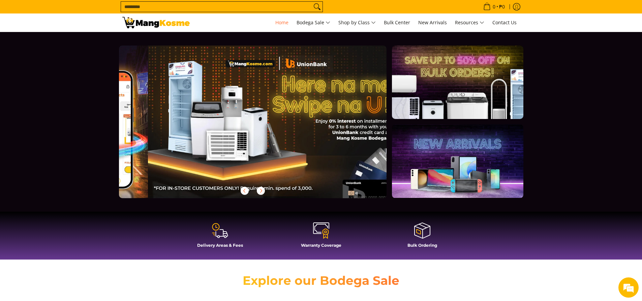
scroll to position [0, 268]
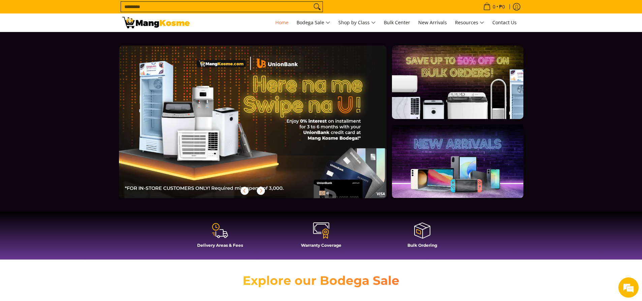
click at [88, 101] on section at bounding box center [321, 122] width 642 height 180
click at [214, 5] on input "Search..." at bounding box center [216, 7] width 191 height 10
type input "**********"
click at [312, 2] on button "Search" at bounding box center [317, 7] width 11 height 10
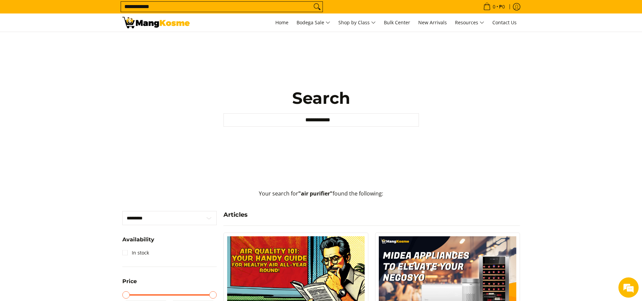
click at [363, 119] on input "**********" at bounding box center [320, 119] width 195 height 13
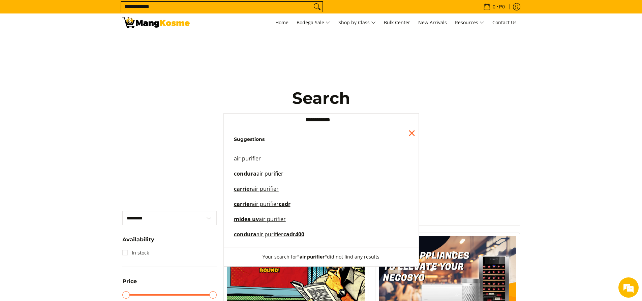
click at [272, 172] on mark "air purifier" at bounding box center [269, 173] width 27 height 7
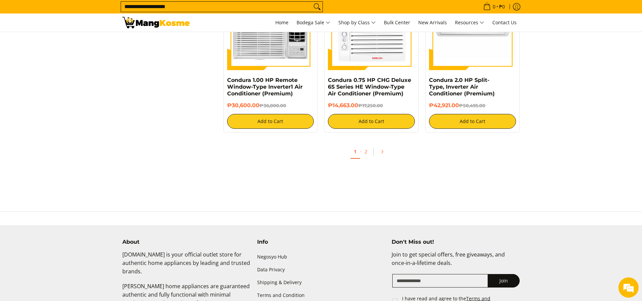
scroll to position [1584, 0]
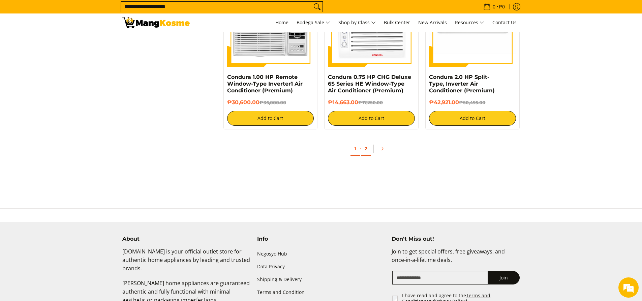
click at [364, 147] on link "2" at bounding box center [365, 149] width 9 height 14
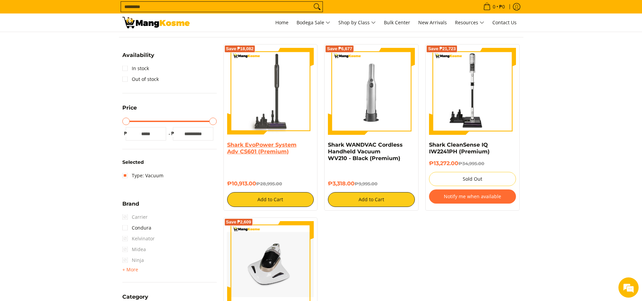
scroll to position [101, 0]
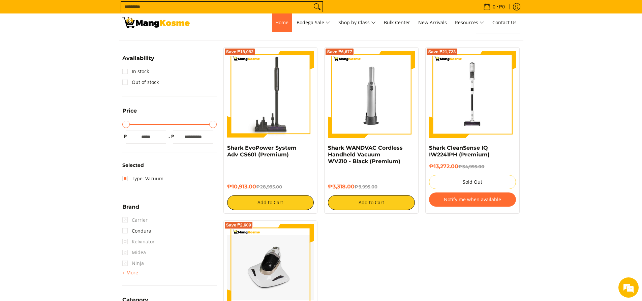
click at [275, 23] on span "Home" at bounding box center [281, 22] width 13 height 6
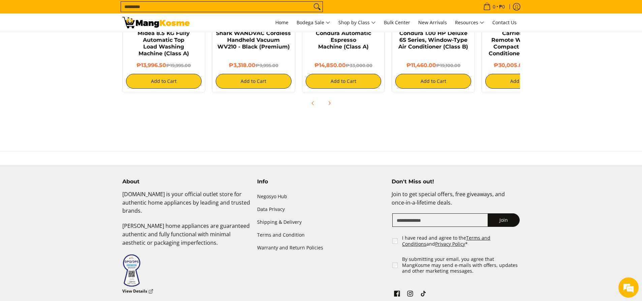
scroll to position [607, 0]
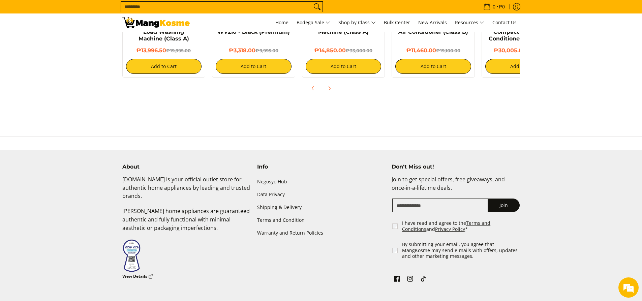
drag, startPoint x: 565, startPoint y: 166, endPoint x: 373, endPoint y: 104, distance: 201.9
click at [373, 109] on section at bounding box center [321, 122] width 642 height 27
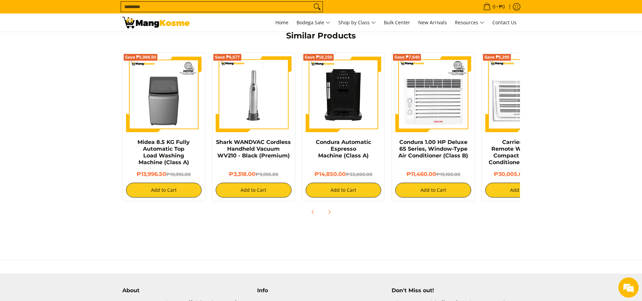
scroll to position [472, 0]
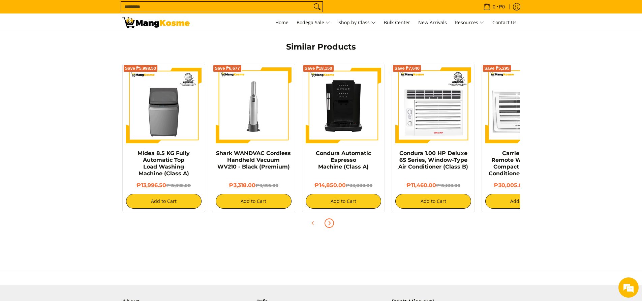
click at [329, 220] on icon "Next" at bounding box center [329, 222] width 5 height 5
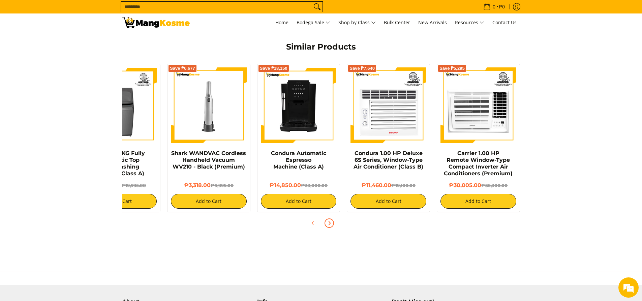
click at [329, 220] on icon "Next" at bounding box center [329, 222] width 5 height 5
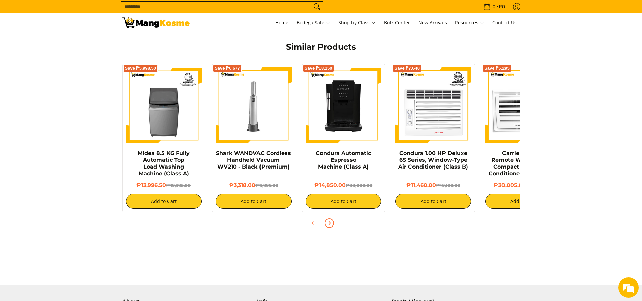
click at [329, 220] on icon "Next" at bounding box center [329, 222] width 5 height 5
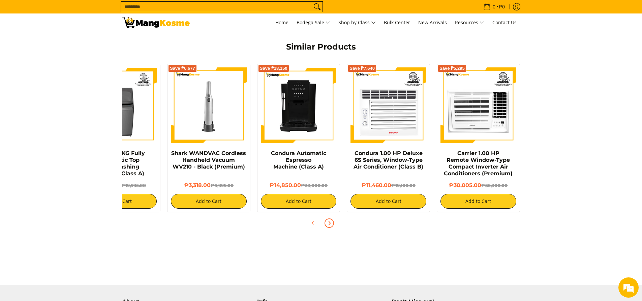
click at [329, 220] on icon "Next" at bounding box center [329, 222] width 5 height 5
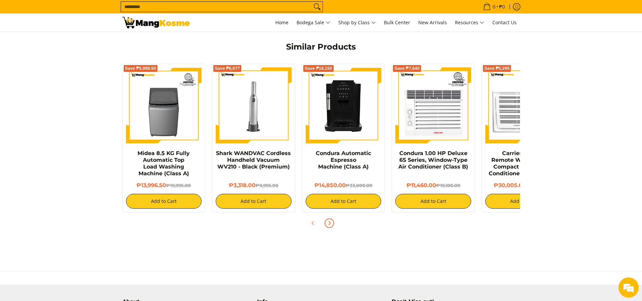
click at [329, 220] on icon "Next" at bounding box center [329, 222] width 5 height 5
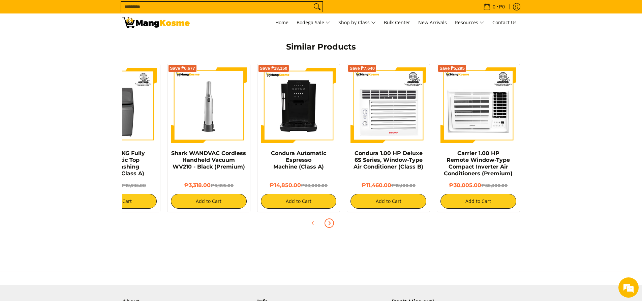
click at [332, 219] on span "Next" at bounding box center [329, 223] width 8 height 8
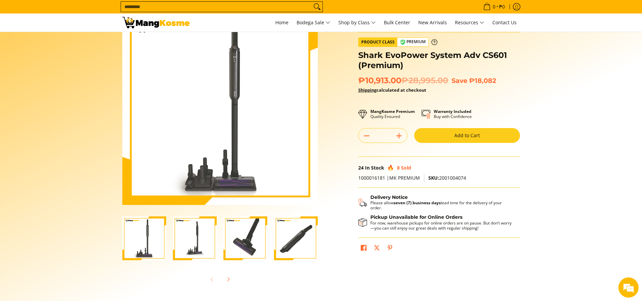
scroll to position [0, 0]
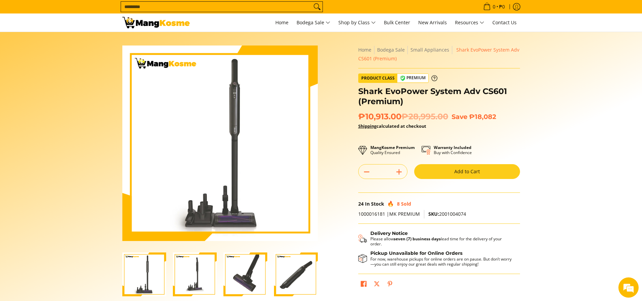
click at [403, 93] on h1 "Shark EvoPower System Adv CS601 (Premium)" at bounding box center [439, 96] width 162 height 20
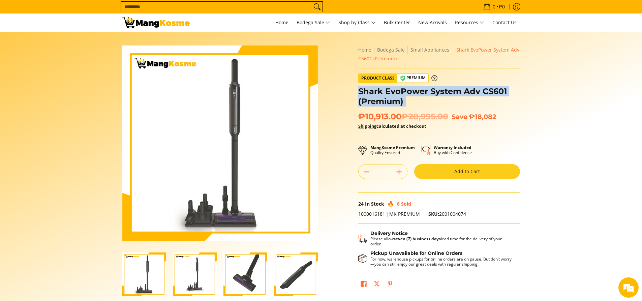
click at [403, 93] on h1 "Shark EvoPower System Adv CS601 (Premium)" at bounding box center [439, 96] width 162 height 20
click at [408, 89] on h1 "Shark EvoPower System Adv CS601 (Premium)" at bounding box center [439, 96] width 162 height 20
drag, startPoint x: 509, startPoint y: 87, endPoint x: 359, endPoint y: 89, distance: 150.3
click at [359, 89] on h1 "Shark EvoPower System Adv CS601 (Premium)" at bounding box center [439, 96] width 162 height 20
copy h1 "Shark EvoPower System Adv CS601"
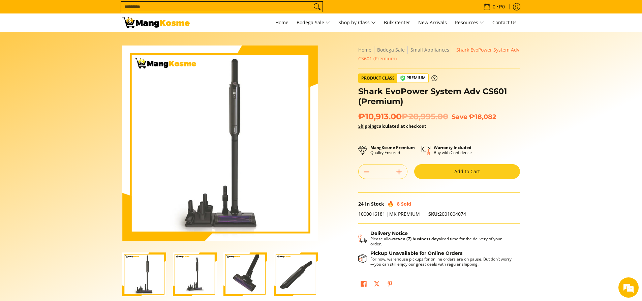
click at [611, 153] on section "Skip to Main Content Enable zoom Disable zoom Enable zoom Disable zoom Enable z…" at bounding box center [321, 186] width 642 height 308
click at [432, 78] on icon at bounding box center [434, 78] width 6 height 6
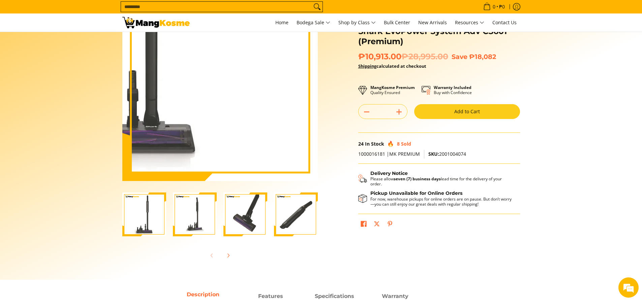
scroll to position [67, 0]
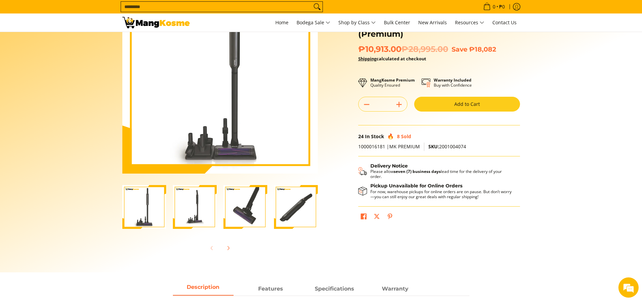
click at [300, 208] on img "Shark EvoPower System Adv CS601 (Premium)-4" at bounding box center [296, 207] width 44 height 44
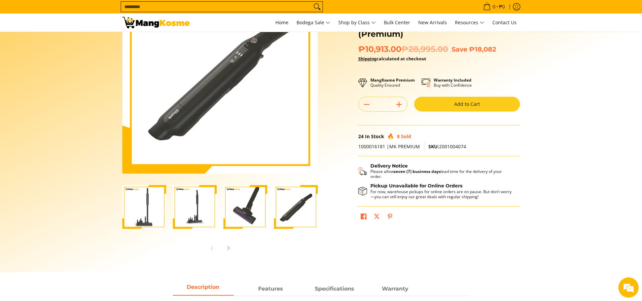
click at [250, 201] on img "Shark EvoPower System Adv CS601 (Premium)-3" at bounding box center [245, 207] width 44 height 44
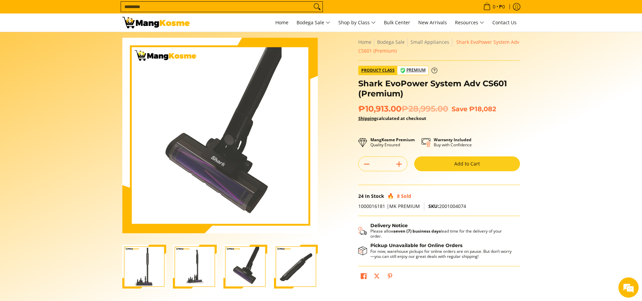
scroll to position [0, 0]
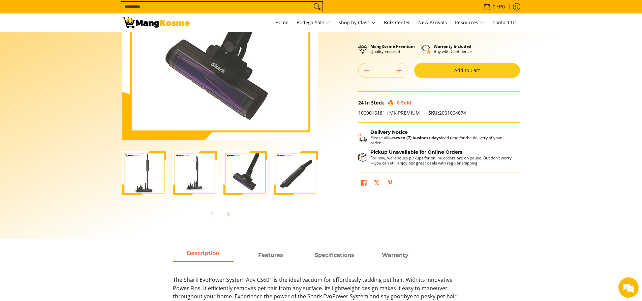
click at [194, 185] on img "Shark EvoPower System Adv CS601 (Premium)-2" at bounding box center [195, 173] width 44 height 44
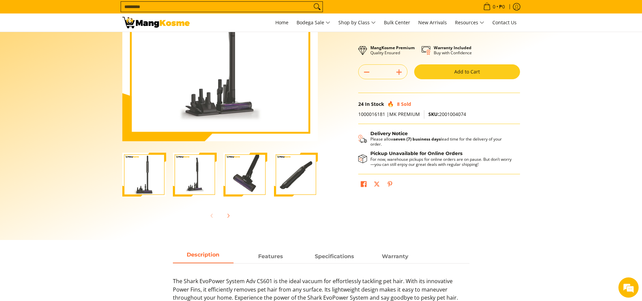
scroll to position [101, 0]
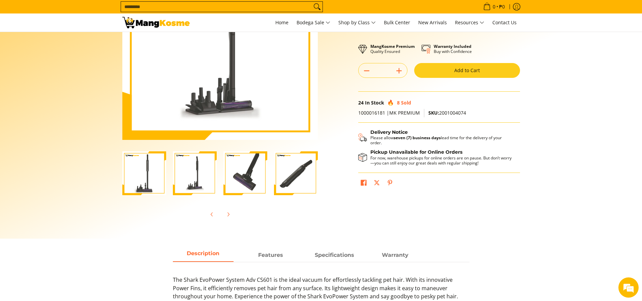
click at [145, 176] on img "shark-evopower-wireless-vacuum-full-view-mang-kosme" at bounding box center [144, 173] width 44 height 44
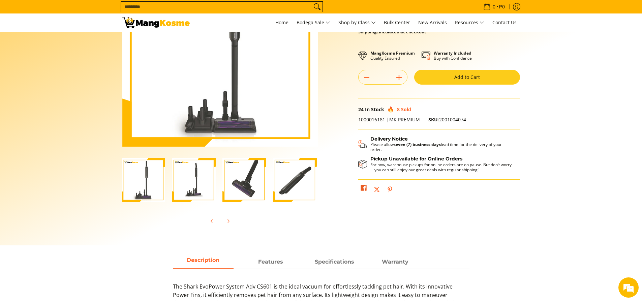
scroll to position [0, 0]
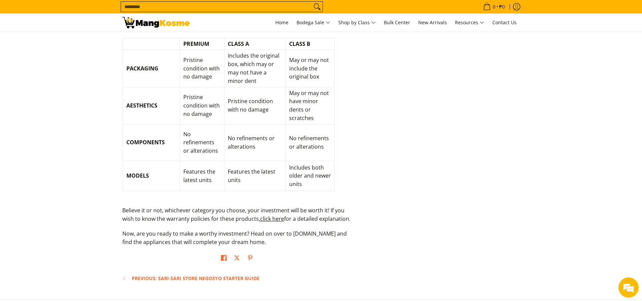
scroll to position [809, 0]
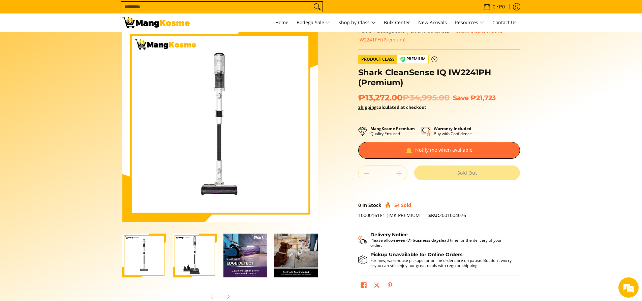
scroll to position [34, 0]
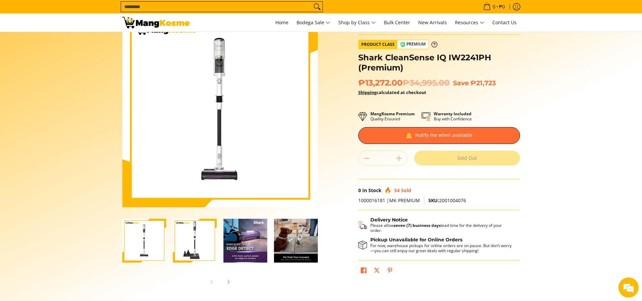
click at [194, 240] on img "Shark CleanSense IQ IW2241PH (Premium)-2" at bounding box center [195, 241] width 44 height 44
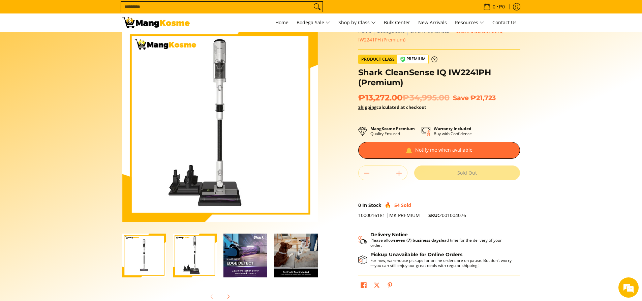
scroll to position [0, 0]
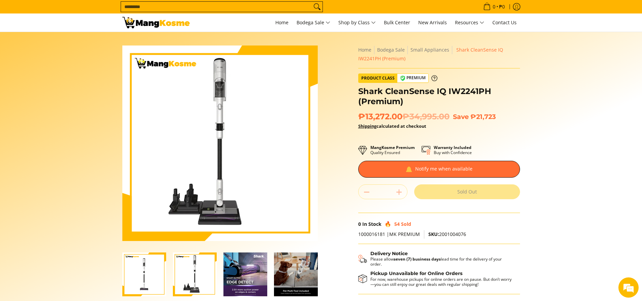
click at [251, 272] on img "Shark CleanSense IQ IW2241PH (Premium)-3" at bounding box center [245, 274] width 44 height 44
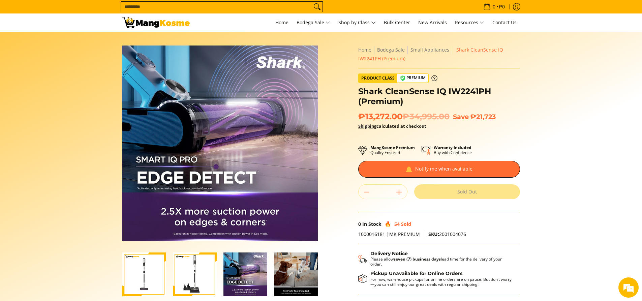
click at [291, 263] on img "Shark CleanSense IQ IW2241PH (Premium)-4" at bounding box center [296, 274] width 44 height 44
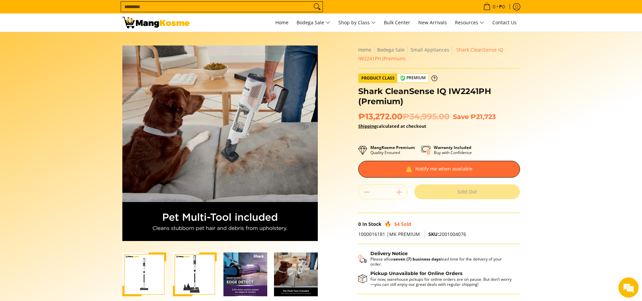
scroll to position [0, 1]
click at [127, 265] on img "shark-cleansense-cordless-stick-vacuum-front-full-view-mang-kosme" at bounding box center [143, 274] width 44 height 44
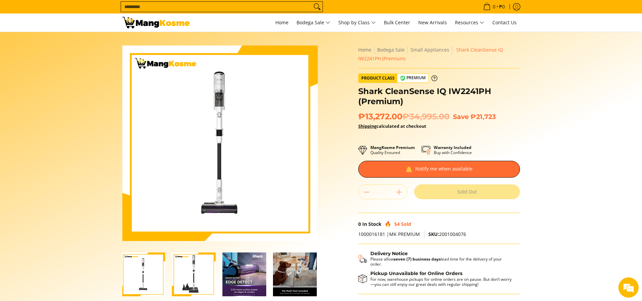
click at [207, 273] on img "Shark CleanSense IQ IW2241PH (Premium)-2" at bounding box center [194, 274] width 44 height 44
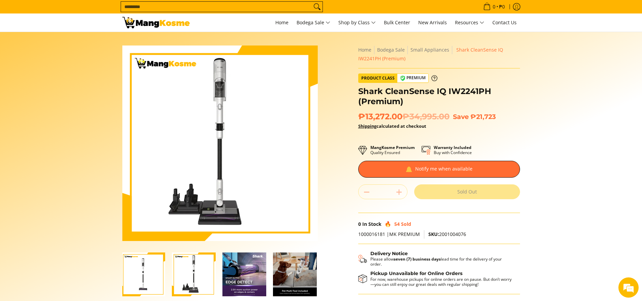
click at [238, 260] on img "Shark CleanSense IQ IW2241PH (Premium)-3" at bounding box center [244, 274] width 44 height 44
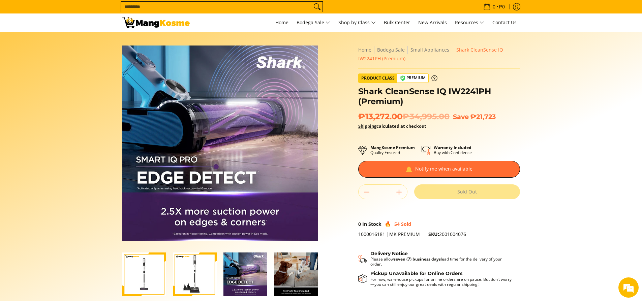
click at [289, 272] on img "Shark CleanSense IQ IW2241PH (Premium)-4" at bounding box center [296, 274] width 44 height 44
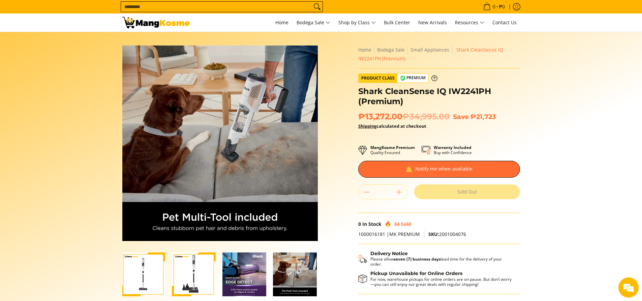
scroll to position [0, 3]
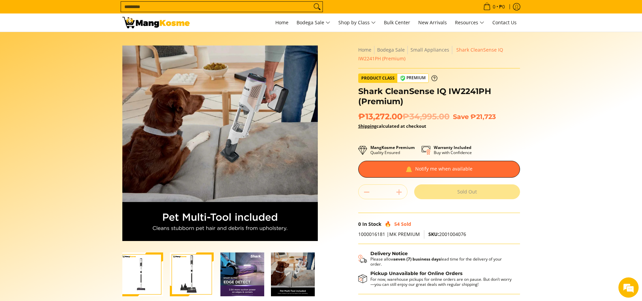
click at [147, 271] on img "shark-cleansense-cordless-stick-vacuum-front-full-view-mang-kosme" at bounding box center [141, 274] width 44 height 44
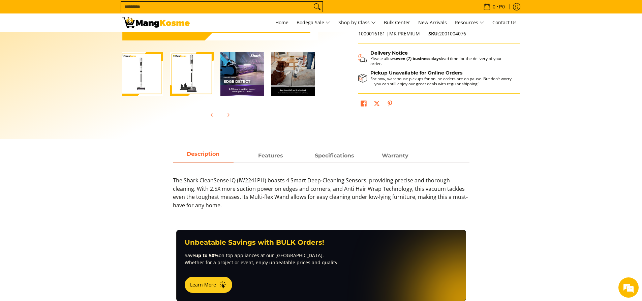
scroll to position [135, 0]
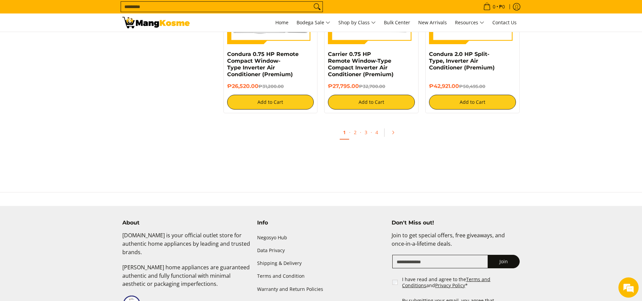
scroll to position [1314, 0]
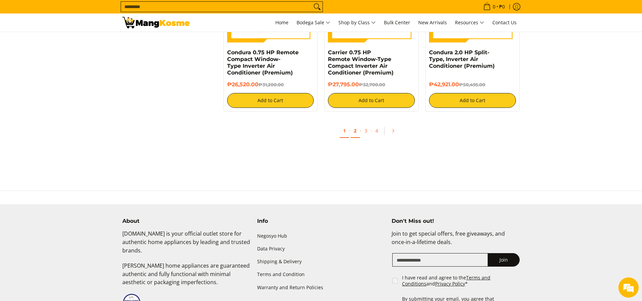
click at [353, 131] on link "2" at bounding box center [355, 131] width 9 height 14
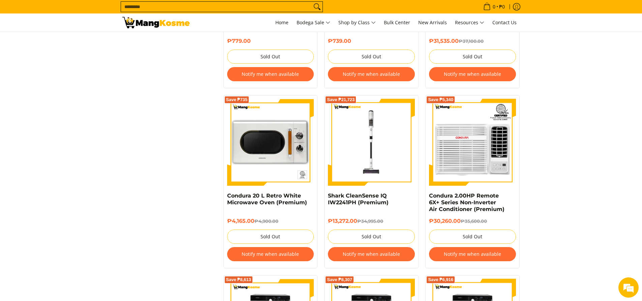
scroll to position [1079, 0]
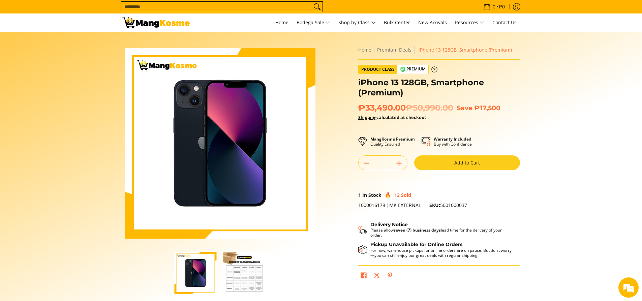
click at [250, 277] on img "iPhone 13 128GB, Smartphone (Premium)-2" at bounding box center [244, 273] width 42 height 42
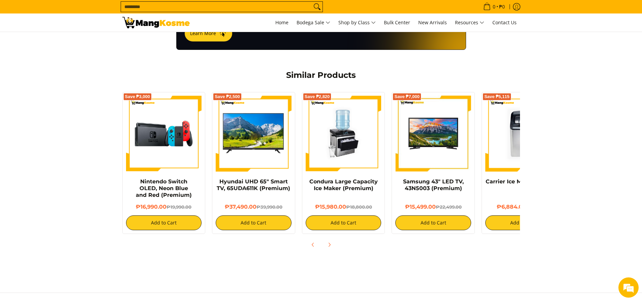
scroll to position [371, 0]
